Goal: Information Seeking & Learning: Understand process/instructions

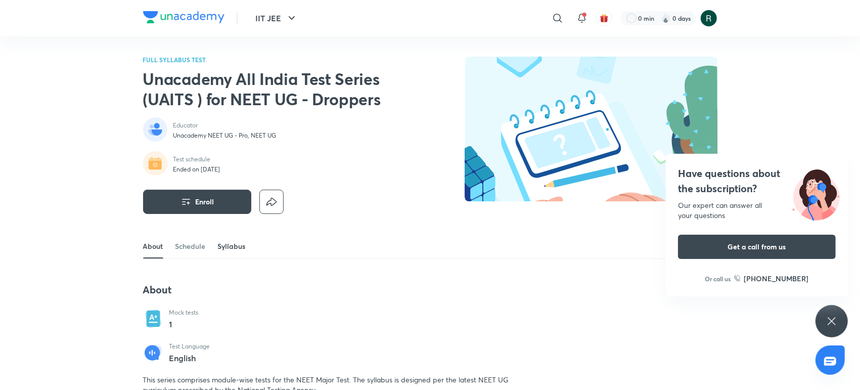
click at [226, 251] on link "Syllabus" at bounding box center [232, 246] width 28 height 24
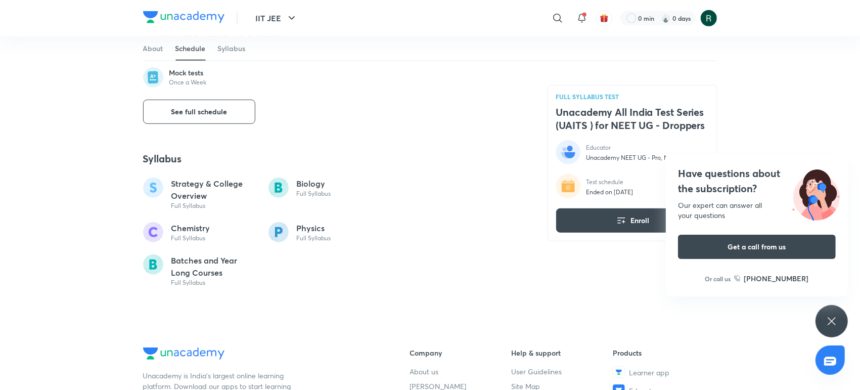
scroll to position [432, 0]
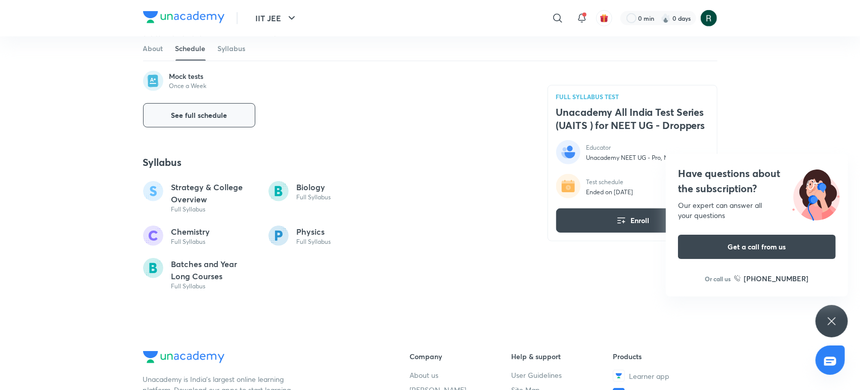
click at [202, 123] on button "See full schedule" at bounding box center [199, 115] width 112 height 24
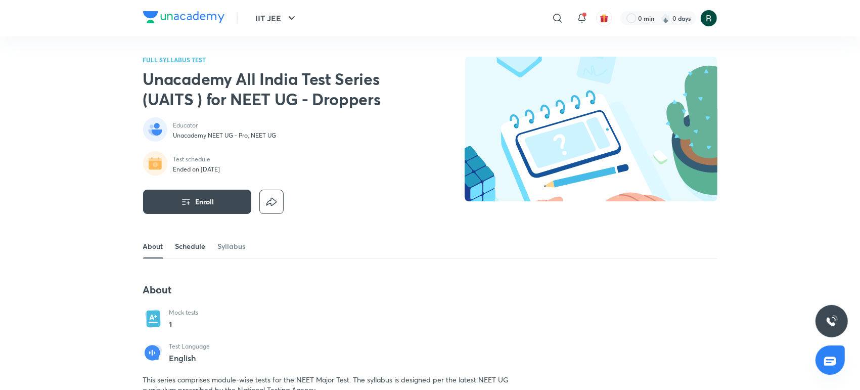
click at [194, 243] on link "Schedule" at bounding box center [191, 246] width 30 height 24
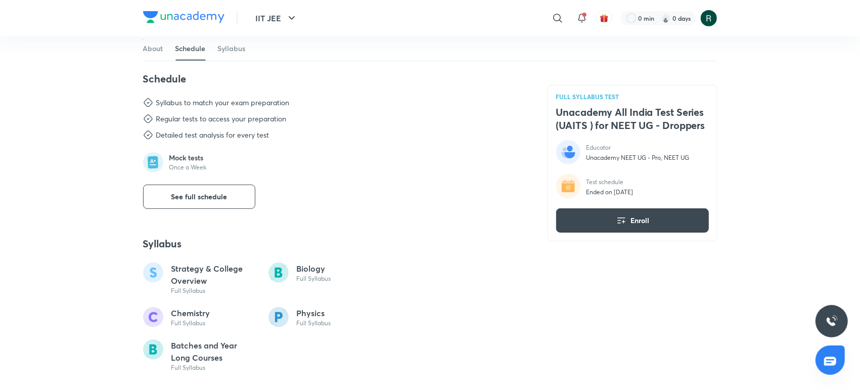
scroll to position [352, 0]
click at [191, 206] on button "See full schedule" at bounding box center [199, 196] width 112 height 24
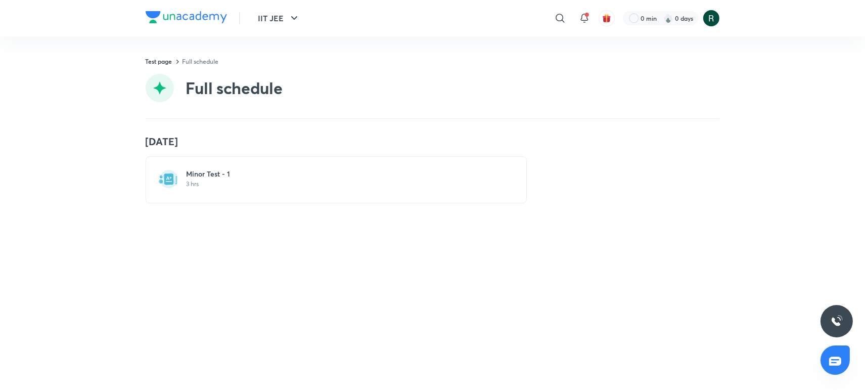
click at [215, 167] on div "Minor Test - 1 3 hrs" at bounding box center [336, 179] width 381 height 47
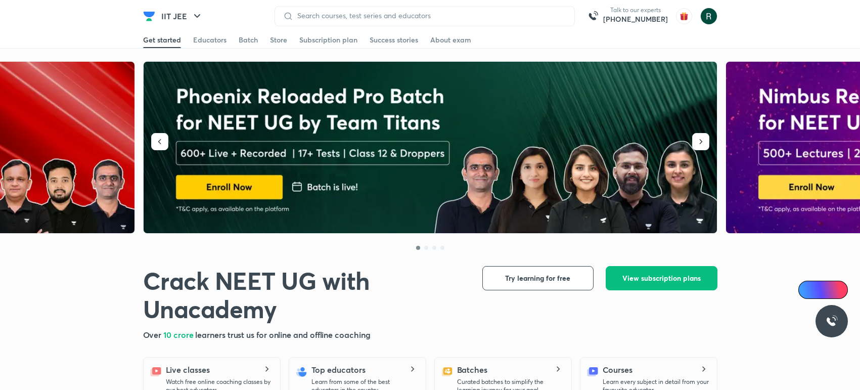
scroll to position [3690, 0]
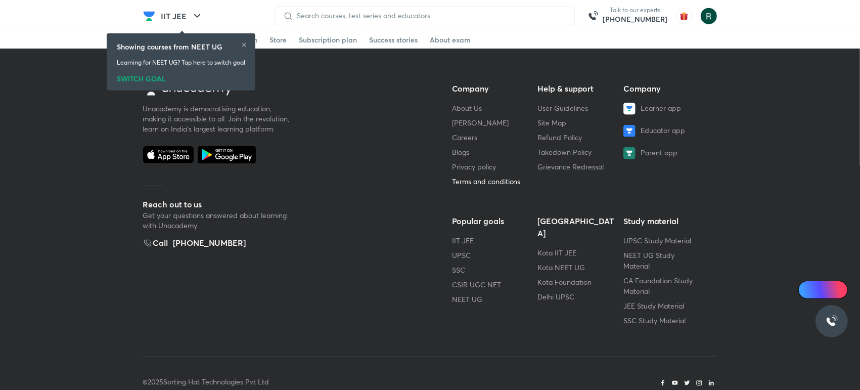
click at [496, 177] on link "Terms and conditions" at bounding box center [486, 182] width 69 height 10
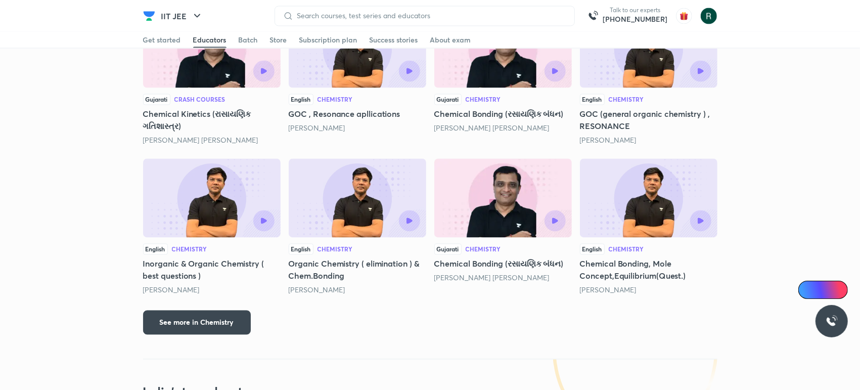
scroll to position [1267, 0]
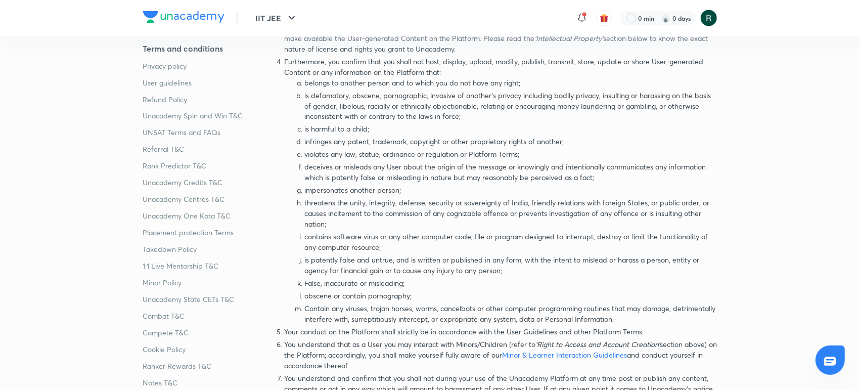
scroll to position [4362, 0]
click at [402, 296] on p "obscene or contain pornography;" at bounding box center [511, 294] width 413 height 11
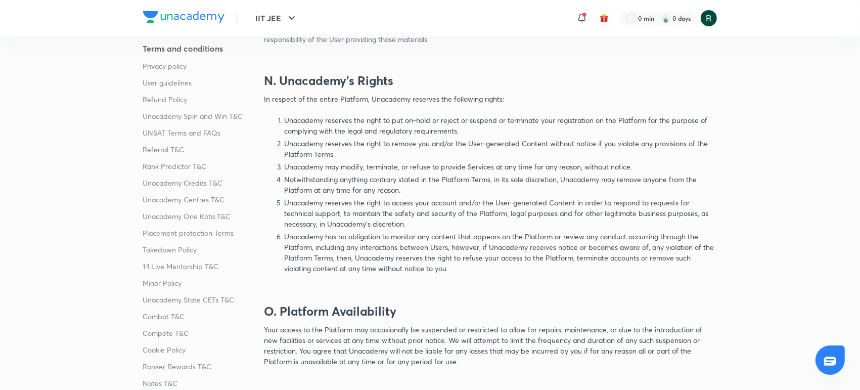
scroll to position [6288, 0]
drag, startPoint x: 374, startPoint y: 130, endPoint x: 338, endPoint y: 136, distance: 36.3
click at [338, 136] on p "Unacademy reserves the right to put on-hold or reject or suspend or terminate y…" at bounding box center [501, 125] width 433 height 21
drag, startPoint x: 338, startPoint y: 136, endPoint x: 461, endPoint y: 121, distance: 124.3
click at [461, 121] on p "Unacademy reserves the right to put on-hold or reject or suspend or terminate y…" at bounding box center [501, 125] width 433 height 21
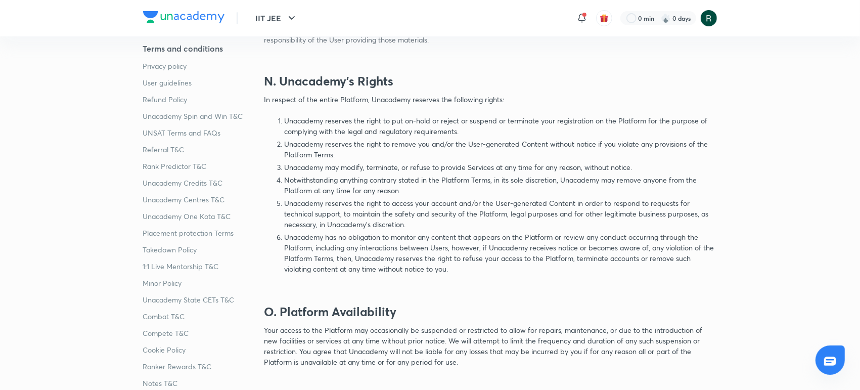
click at [542, 141] on p "Unacademy reserves the right to remove you and/or the User-generated Content wi…" at bounding box center [501, 149] width 433 height 21
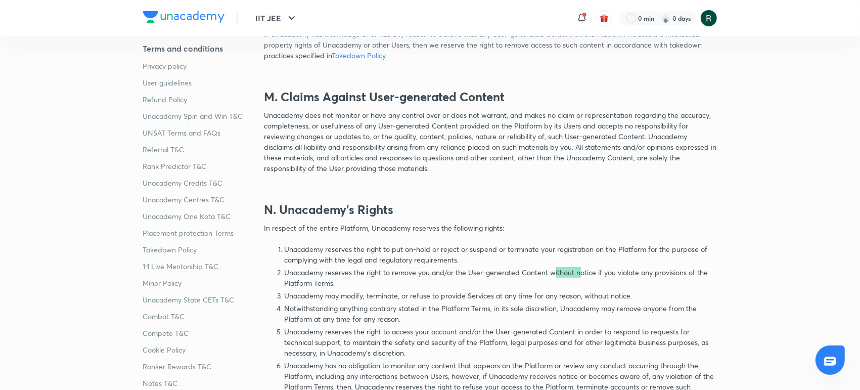
scroll to position [6212, 0]
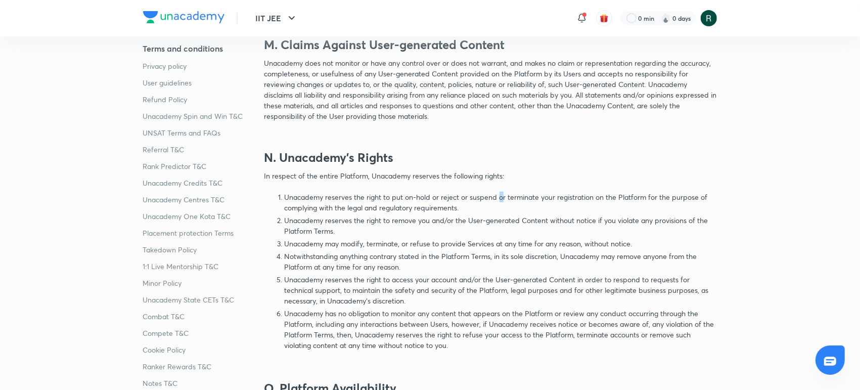
click at [467, 204] on p "Unacademy reserves the right to put on-hold or reject or suspend or terminate y…" at bounding box center [501, 202] width 433 height 21
click at [467, 208] on p "Unacademy reserves the right to put on-hold or reject or suspend or terminate y…" at bounding box center [501, 202] width 433 height 21
